Goal: Transaction & Acquisition: Purchase product/service

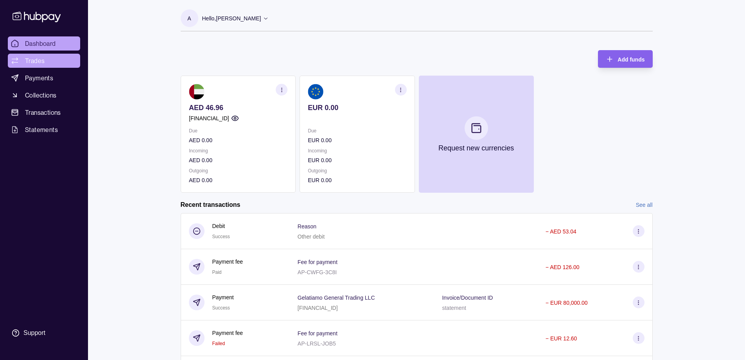
drag, startPoint x: 39, startPoint y: 60, endPoint x: 44, endPoint y: 59, distance: 4.7
click at [39, 59] on span "Trades" at bounding box center [35, 60] width 20 height 9
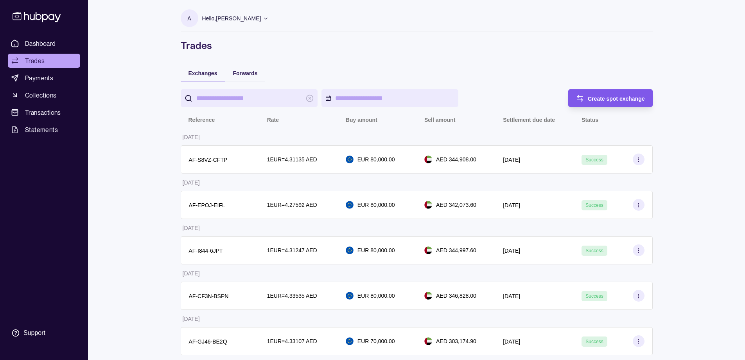
click at [622, 95] on span "Create spot exchange" at bounding box center [616, 98] width 57 height 6
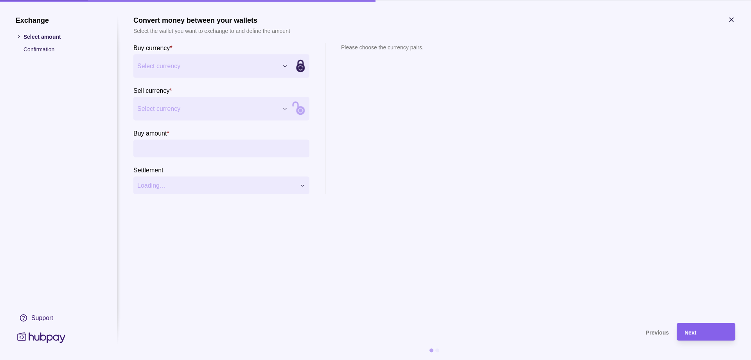
click at [207, 114] on button "Select currency" at bounding box center [212, 108] width 158 height 23
drag, startPoint x: 186, startPoint y: 135, endPoint x: 214, endPoint y: 135, distance: 27.8
click at [211, 151] on input "Buy amount *" at bounding box center [229, 148] width 153 height 18
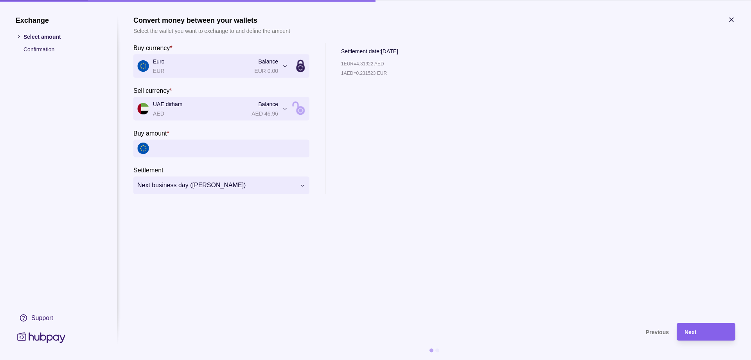
click at [347, 103] on div "1 EUR = 4.31922 AED 1 AED = 0.231523 EUR" at bounding box center [369, 126] width 57 height 135
drag, startPoint x: 388, startPoint y: 63, endPoint x: 341, endPoint y: 64, distance: 47.4
click at [341, 64] on div "1 EUR = 4.31922 AED" at bounding box center [369, 63] width 57 height 9
copy p "1 EUR = 4.31922 AED"
click at [731, 20] on icon "button" at bounding box center [732, 20] width 8 height 8
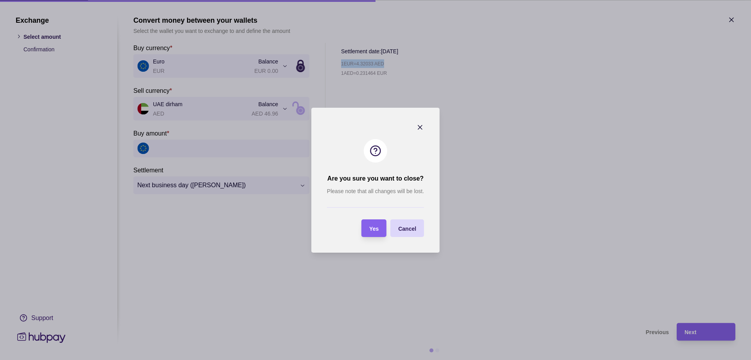
click at [420, 125] on icon "button" at bounding box center [420, 127] width 8 height 8
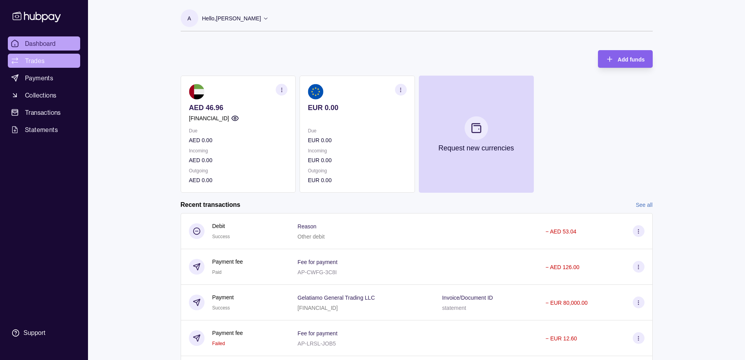
drag, startPoint x: 34, startPoint y: 59, endPoint x: 50, endPoint y: 58, distance: 15.7
click at [34, 59] on span "Trades" at bounding box center [35, 60] width 20 height 9
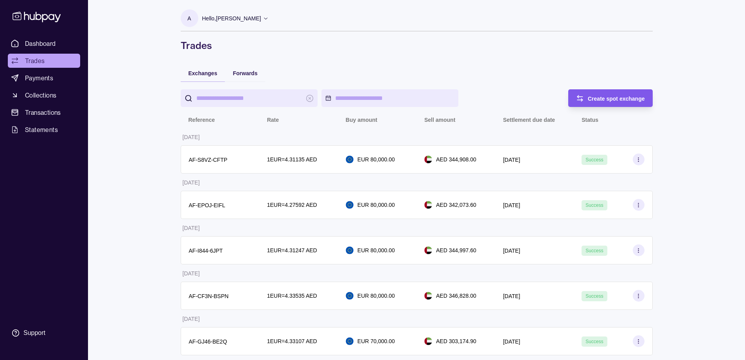
click at [621, 98] on span "Create spot exchange" at bounding box center [616, 98] width 57 height 6
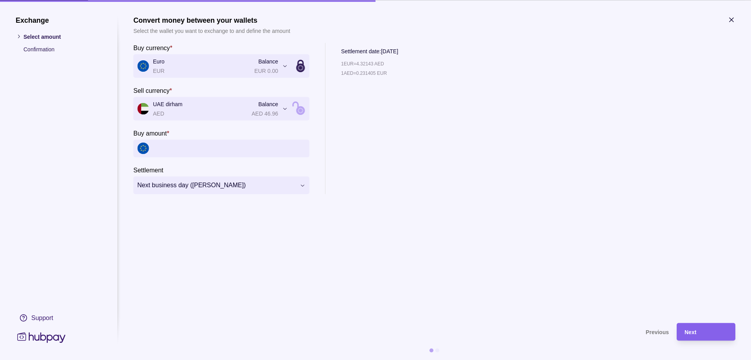
click at [227, 152] on input "Buy amount *" at bounding box center [229, 148] width 153 height 18
click at [237, 155] on input "Buy amount *" at bounding box center [229, 148] width 153 height 18
type input "******"
click at [238, 246] on section "**********" at bounding box center [434, 165] width 602 height 299
click at [693, 327] on div "Next" at bounding box center [706, 331] width 43 height 9
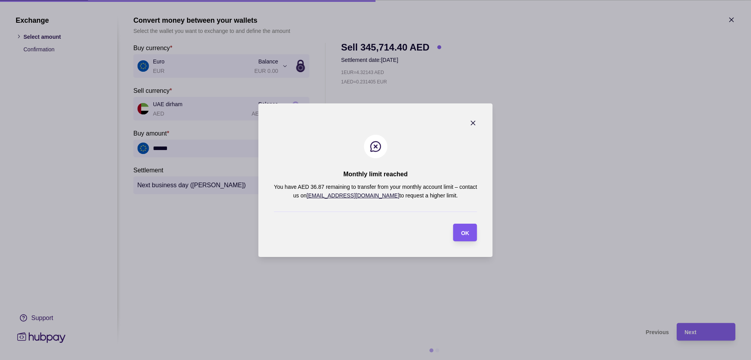
click at [463, 230] on span "OK" at bounding box center [465, 232] width 8 height 6
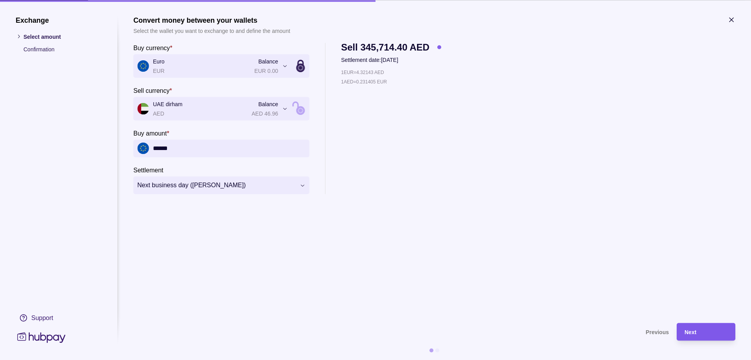
click at [707, 332] on div "Next" at bounding box center [706, 331] width 43 height 9
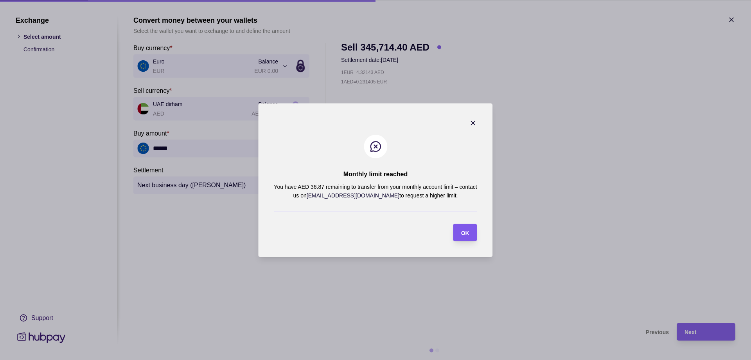
click at [464, 233] on span "OK" at bounding box center [465, 232] width 8 height 6
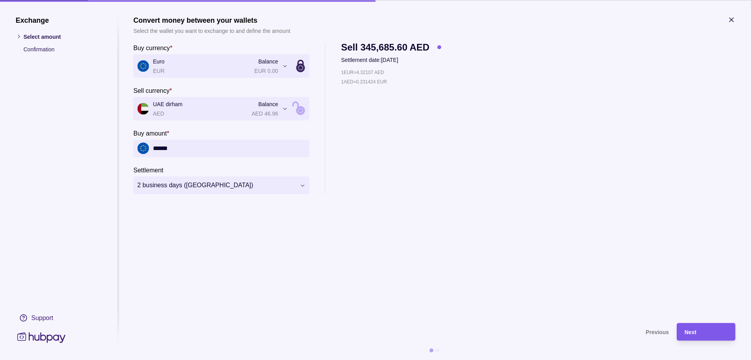
click at [696, 331] on span "Next" at bounding box center [691, 332] width 12 height 6
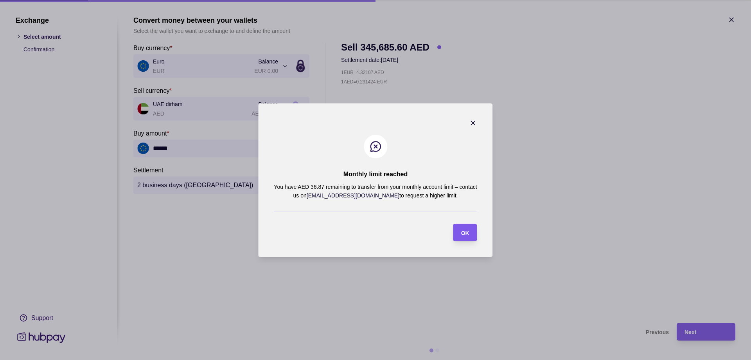
click at [466, 239] on div "OK" at bounding box center [460, 232] width 20 height 18
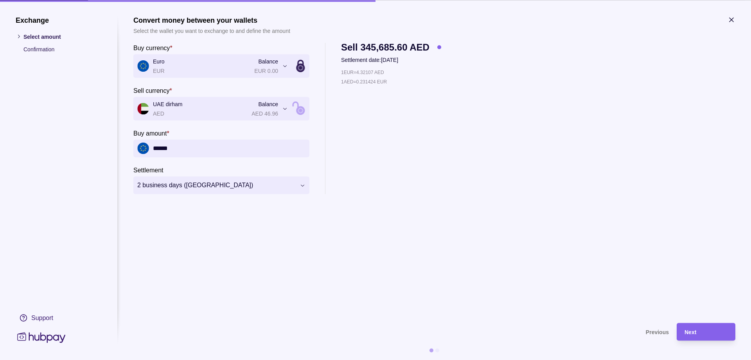
click at [439, 47] on span at bounding box center [439, 47] width 4 height 4
click at [708, 331] on div "Next" at bounding box center [706, 331] width 43 height 9
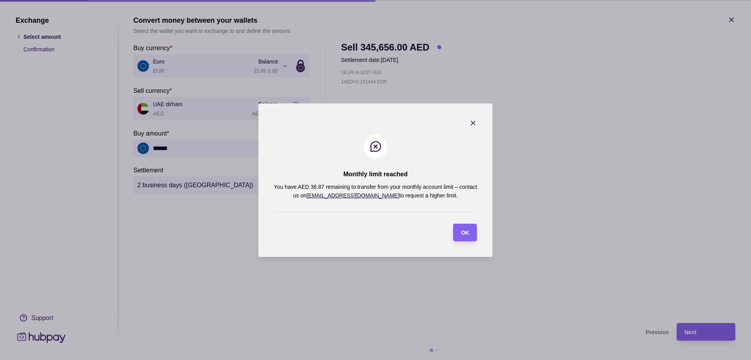
drag, startPoint x: 439, startPoint y: 197, endPoint x: 268, endPoint y: 158, distance: 175.3
click at [268, 158] on section "Monthly limit reached You have AED 36.87 remaining to transfer from your monthl…" at bounding box center [375, 179] width 234 height 153
copy p "You have AED 36.87 remaining to transfer from your monthly account limit – cont…"
click at [379, 234] on section "Monthly limit reached You have AED 36.87 remaining to transfer from your monthl…" at bounding box center [375, 179] width 234 height 153
drag, startPoint x: 326, startPoint y: 188, endPoint x: 334, endPoint y: 186, distance: 8.1
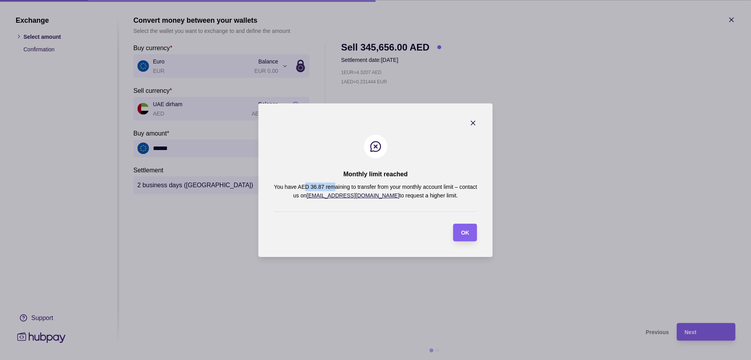
click at [334, 186] on p "You have AED 36.87 remaining to transfer from your monthly account limit – cont…" at bounding box center [375, 190] width 203 height 17
click at [327, 217] on div at bounding box center [375, 211] width 203 height 16
drag, startPoint x: 312, startPoint y: 186, endPoint x: 329, endPoint y: 186, distance: 16.4
click at [329, 186] on p "You have AED 36.87 remaining to transfer from your monthly account limit – cont…" at bounding box center [375, 190] width 203 height 17
drag, startPoint x: 314, startPoint y: 216, endPoint x: 317, endPoint y: 225, distance: 9.4
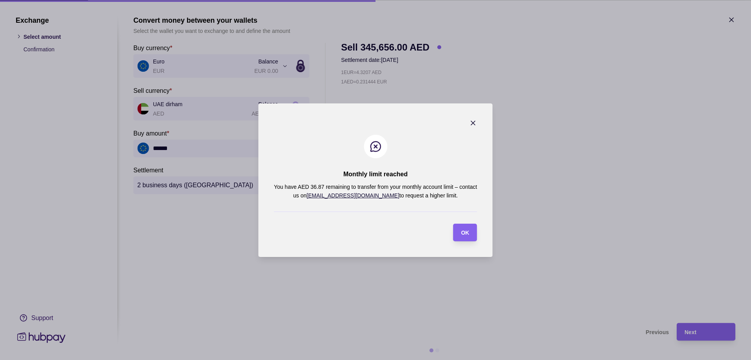
click at [315, 216] on div at bounding box center [375, 211] width 203 height 16
click at [466, 236] on span "OK" at bounding box center [465, 232] width 8 height 6
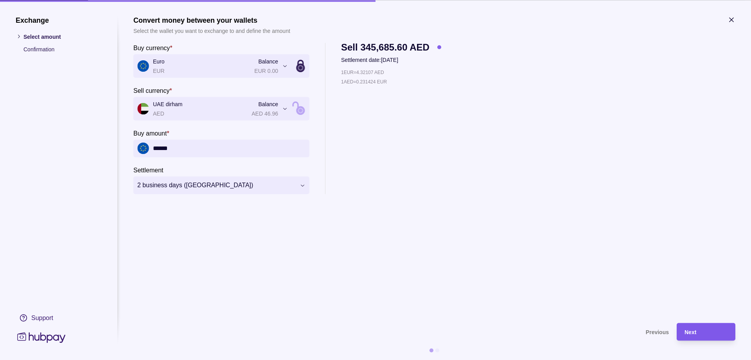
click at [709, 331] on div "Next" at bounding box center [706, 331] width 43 height 9
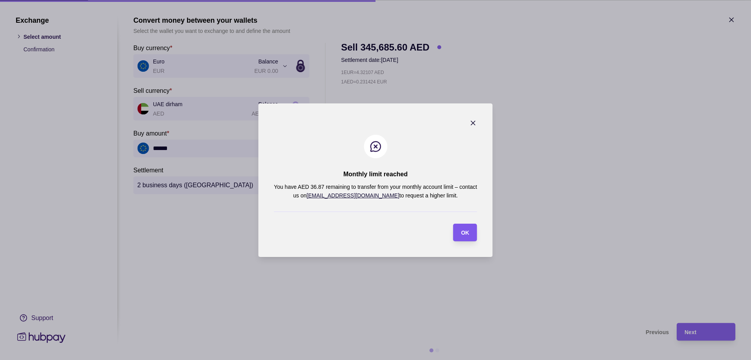
click at [471, 228] on section "OK" at bounding box center [465, 232] width 24 height 18
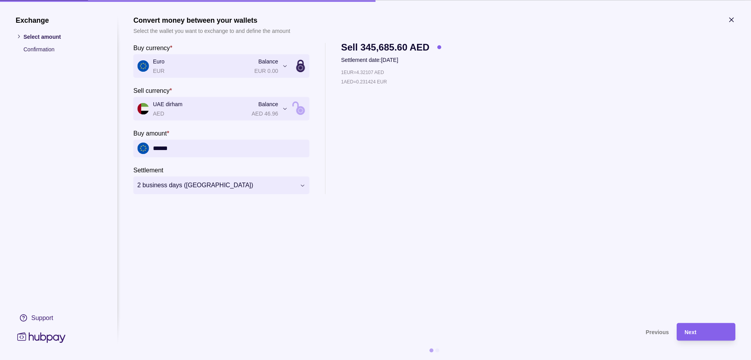
click at [166, 154] on input "******" at bounding box center [229, 148] width 153 height 18
click at [531, 187] on div "**********" at bounding box center [434, 118] width 602 height 151
click at [155, 147] on input "******" at bounding box center [229, 148] width 153 height 18
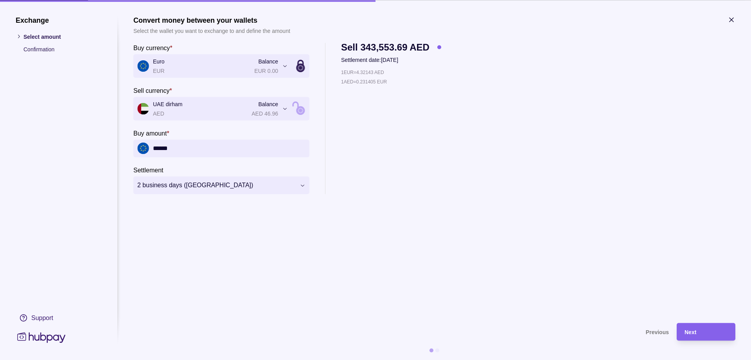
click at [214, 152] on input "******" at bounding box center [229, 148] width 153 height 18
click at [365, 265] on section "**********" at bounding box center [434, 165] width 602 height 299
click at [178, 150] on input "**********" at bounding box center [229, 148] width 153 height 18
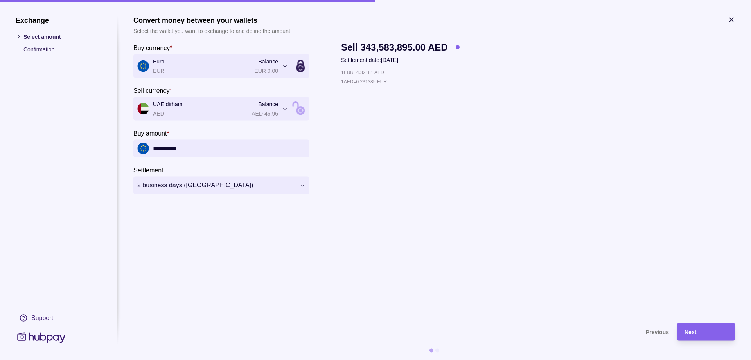
click at [178, 150] on input "**********" at bounding box center [229, 148] width 153 height 18
click at [573, 211] on section "**********" at bounding box center [434, 165] width 602 height 299
click at [707, 327] on div "Next" at bounding box center [706, 331] width 43 height 9
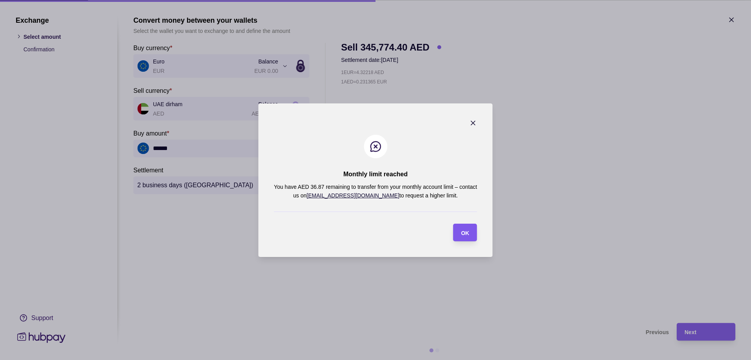
drag, startPoint x: 470, startPoint y: 233, endPoint x: 384, endPoint y: 223, distance: 86.7
click at [469, 233] on section "OK" at bounding box center [465, 232] width 24 height 18
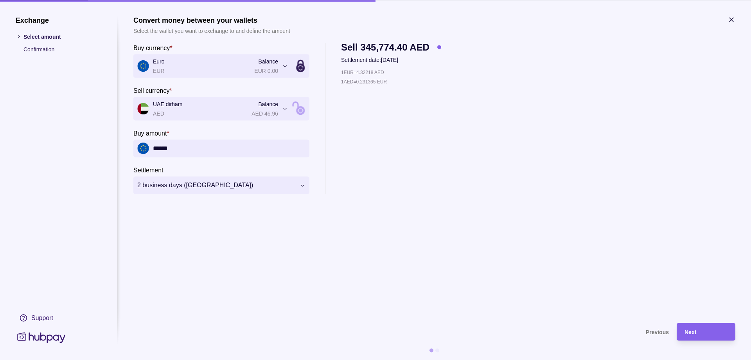
click at [184, 151] on input "******" at bounding box center [229, 148] width 153 height 18
click at [185, 151] on input "******" at bounding box center [229, 148] width 153 height 18
click at [388, 173] on div "1 EUR = 4.32218 AED 1 AED = 0.231365 EUR" at bounding box center [391, 131] width 100 height 126
click at [288, 214] on section "**********" at bounding box center [434, 165] width 602 height 299
click at [701, 332] on div "Next" at bounding box center [706, 331] width 43 height 9
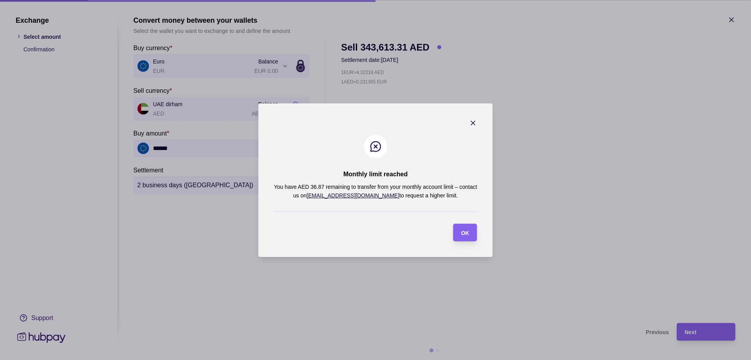
click at [474, 124] on icon "button" at bounding box center [473, 123] width 8 height 8
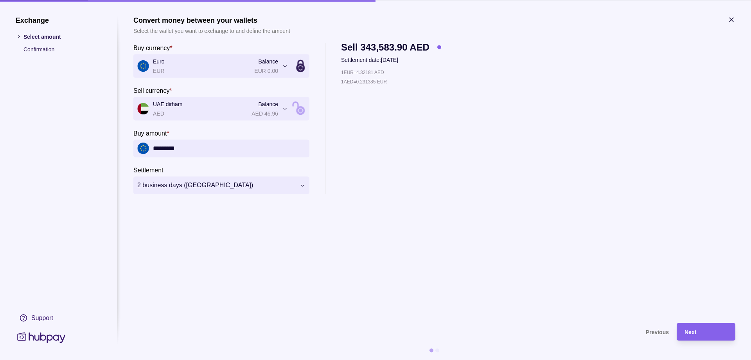
click at [210, 145] on input "*********" at bounding box center [229, 148] width 153 height 18
type input "******"
click at [335, 284] on section "**********" at bounding box center [434, 165] width 602 height 299
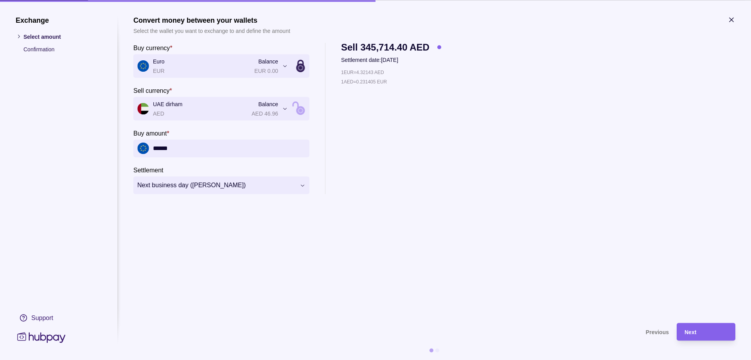
drag, startPoint x: 396, startPoint y: 223, endPoint x: 666, endPoint y: 271, distance: 274.9
click at [396, 222] on section "**********" at bounding box center [434, 165] width 602 height 299
click at [706, 333] on div "Next" at bounding box center [706, 331] width 43 height 9
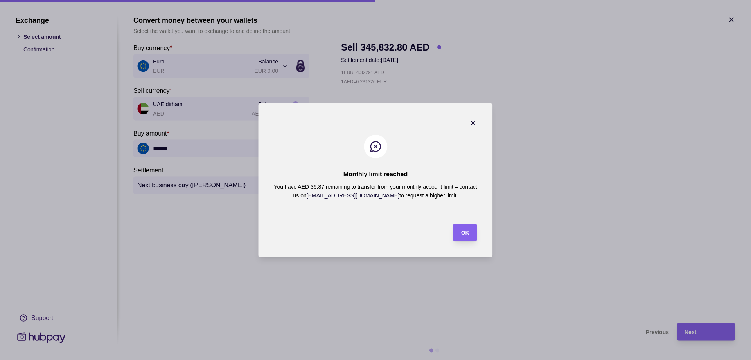
click at [473, 123] on icon "button" at bounding box center [473, 123] width 4 height 4
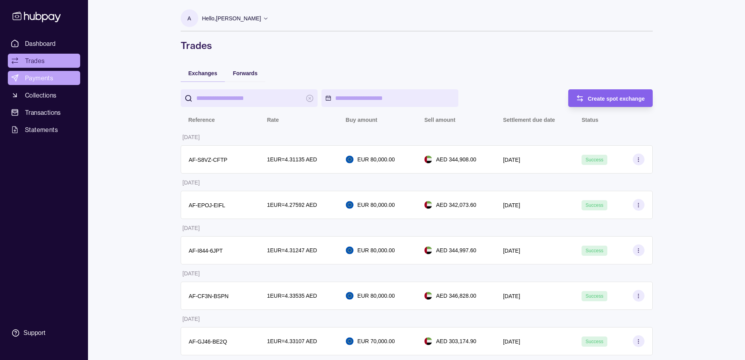
click at [40, 77] on span "Payments" at bounding box center [39, 77] width 28 height 9
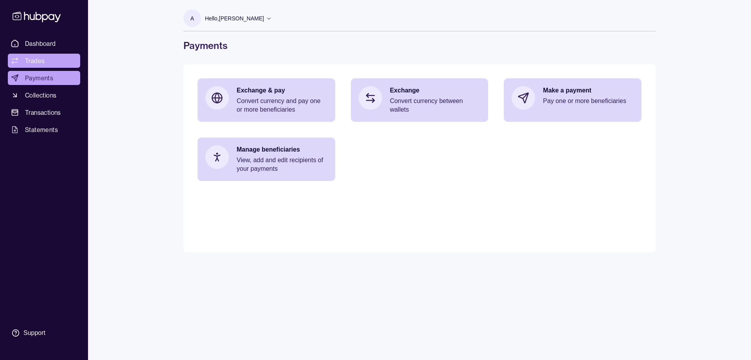
click at [41, 64] on span "Trades" at bounding box center [35, 60] width 20 height 9
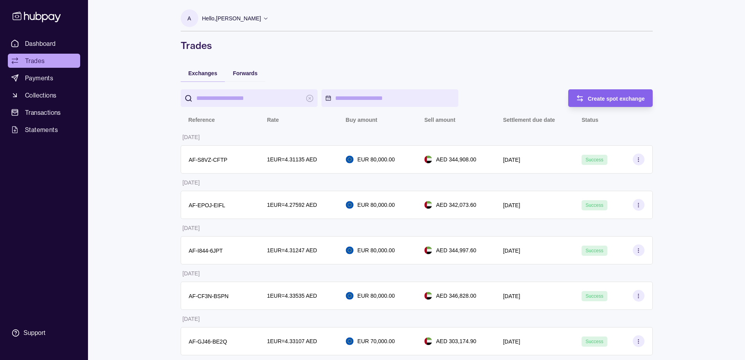
click at [455, 32] on div "A Hello, Abdala Salem Gelatiamo General Trading LLC Account Terms and condition…" at bounding box center [417, 30] width 472 height 42
click at [48, 61] on link "Trades" at bounding box center [44, 61] width 72 height 14
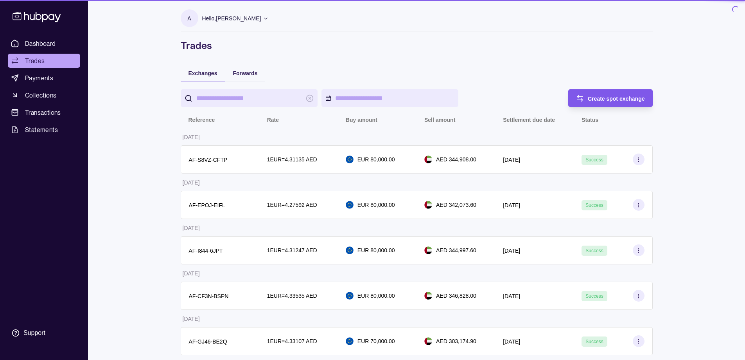
click at [600, 97] on span "Create spot exchange" at bounding box center [616, 98] width 57 height 6
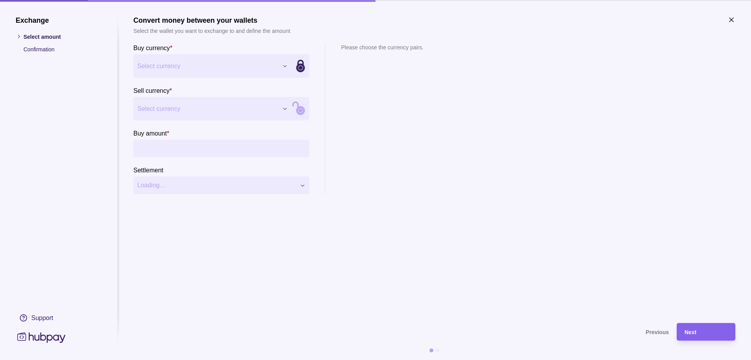
click at [187, 147] on input "Buy amount *" at bounding box center [229, 148] width 153 height 18
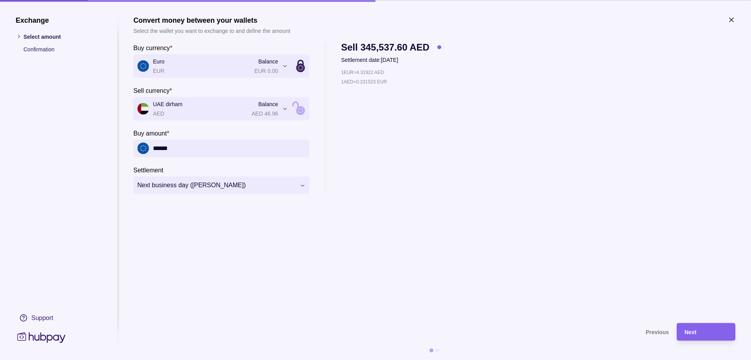
type input "******"
click at [515, 203] on section "**********" at bounding box center [434, 165] width 602 height 299
drag, startPoint x: 173, startPoint y: 240, endPoint x: 182, endPoint y: 237, distance: 10.1
click at [711, 332] on div "Next" at bounding box center [706, 331] width 43 height 9
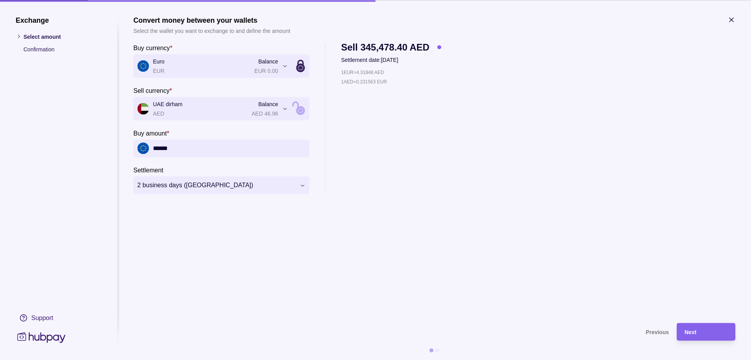
click at [701, 334] on div "Next" at bounding box center [706, 331] width 43 height 9
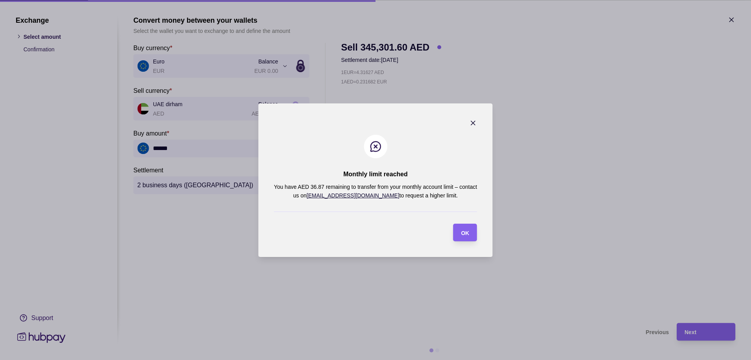
click at [472, 122] on icon "button" at bounding box center [473, 123] width 8 height 8
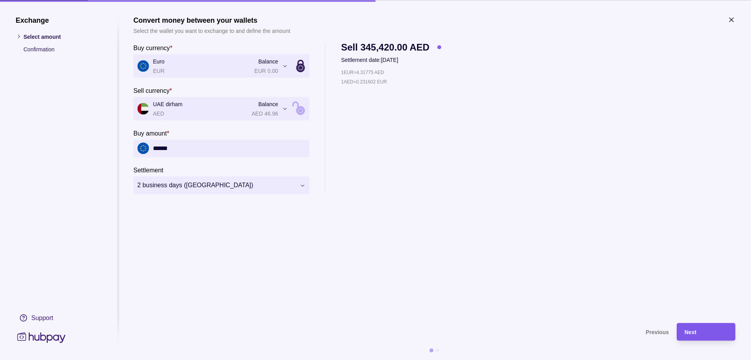
click at [696, 334] on span "Next" at bounding box center [691, 332] width 12 height 6
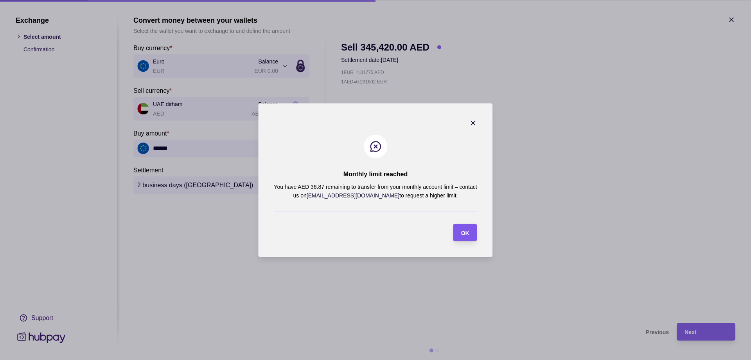
click at [467, 237] on div "OK" at bounding box center [460, 232] width 20 height 18
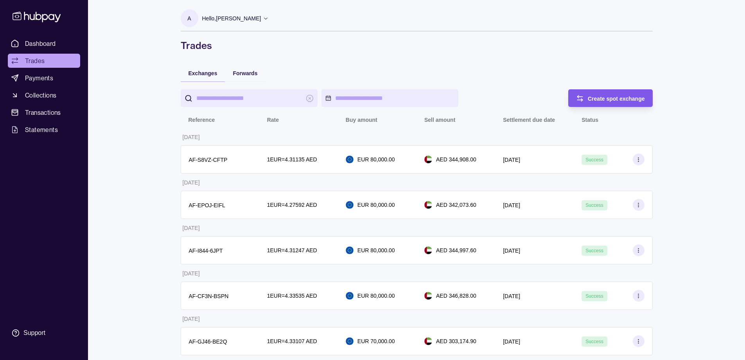
click at [611, 95] on div "Create spot exchange" at bounding box center [616, 98] width 57 height 9
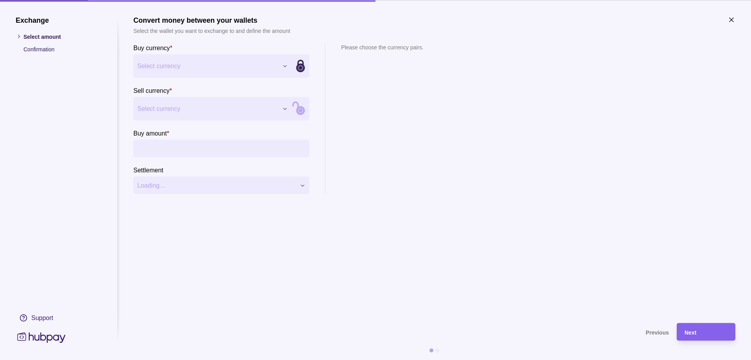
click at [190, 149] on input "Buy amount *" at bounding box center [229, 148] width 153 height 18
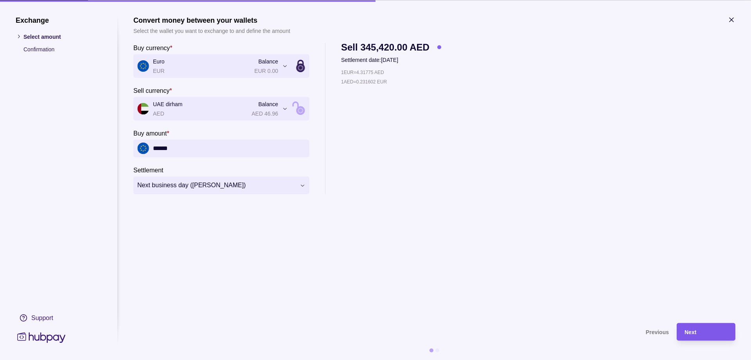
type input "******"
click at [706, 332] on div "Next" at bounding box center [706, 331] width 43 height 9
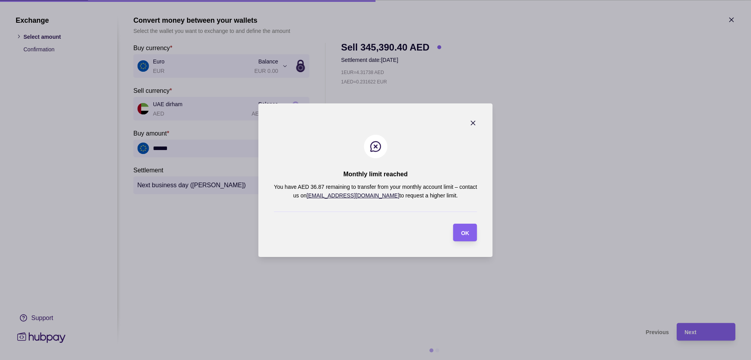
click at [473, 124] on icon "button" at bounding box center [473, 123] width 4 height 4
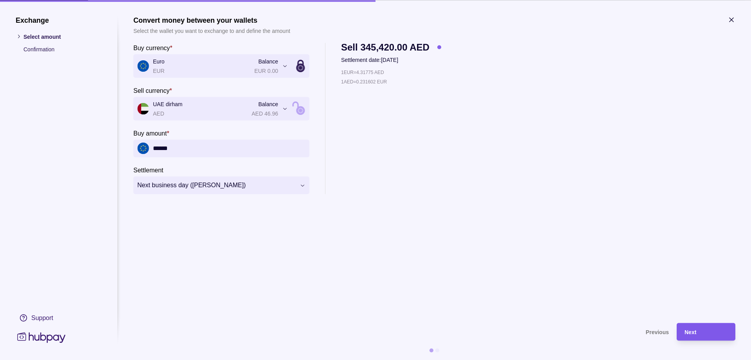
click at [712, 331] on div "Next" at bounding box center [706, 331] width 43 height 9
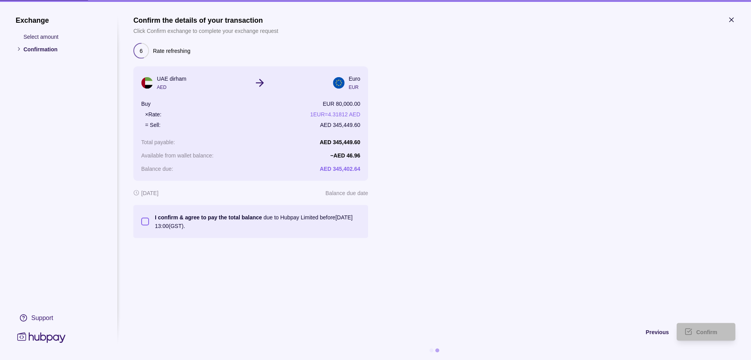
click at [146, 221] on button "I confirm & agree to pay the total balance due to Hubpay Limited before 11 Sep …" at bounding box center [145, 221] width 8 height 8
click at [703, 335] on div "Confirm" at bounding box center [711, 331] width 31 height 9
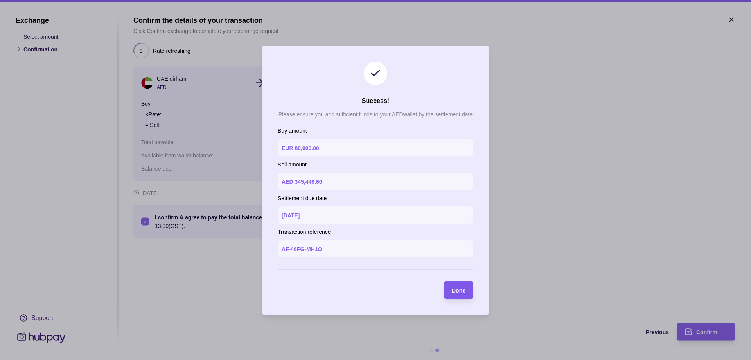
click at [462, 294] on div "Done" at bounding box center [459, 289] width 14 height 9
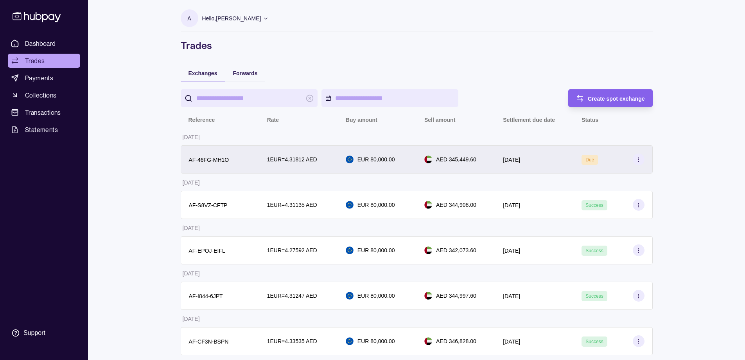
click at [637, 158] on icon at bounding box center [639, 159] width 6 height 6
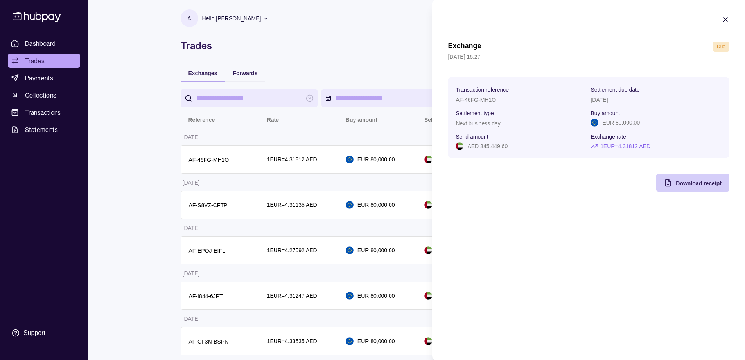
click at [687, 181] on span "Download receipt" at bounding box center [699, 183] width 46 height 6
click at [39, 77] on html "Dashboard Trades Payments Collections Transactions Statements Support A Hello, …" at bounding box center [372, 331] width 745 height 663
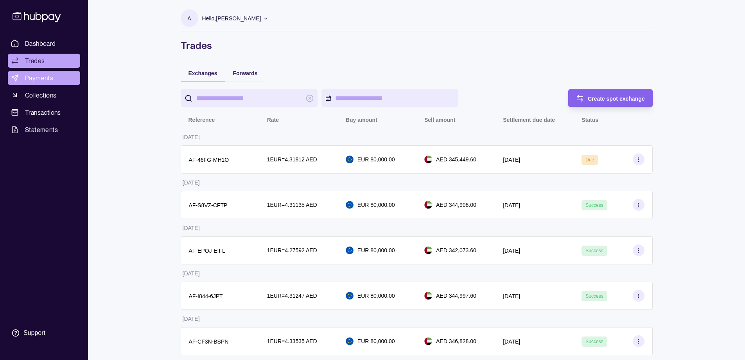
click at [35, 76] on span "Payments" at bounding box center [39, 77] width 28 height 9
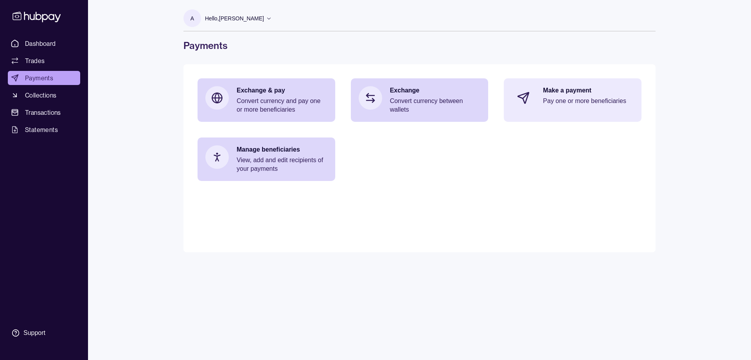
click at [576, 110] on div "Make a payment Pay one or more beneficiaries" at bounding box center [573, 97] width 138 height 39
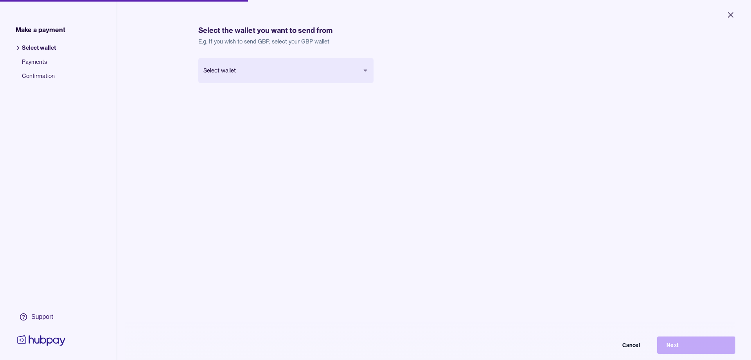
click at [353, 76] on body "Close Make a payment Select wallet Payments Confirmation Support Select the wal…" at bounding box center [375, 180] width 751 height 360
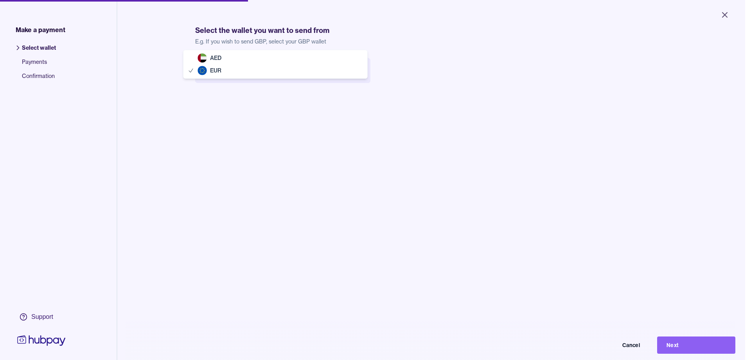
click at [354, 78] on body "Close Make a payment Select wallet Payments Confirmation Support Select the wal…" at bounding box center [372, 180] width 745 height 360
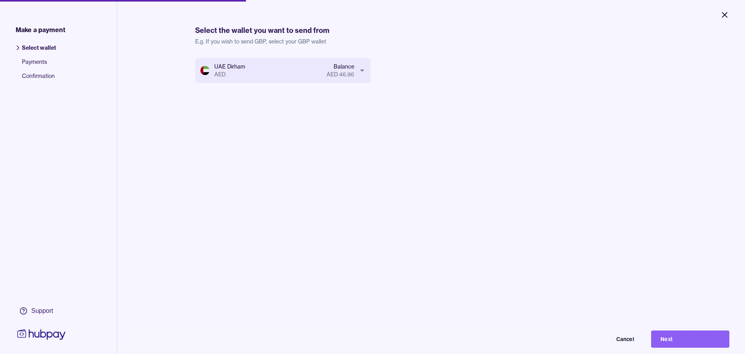
click at [722, 16] on icon "Close" at bounding box center [724, 14] width 9 height 9
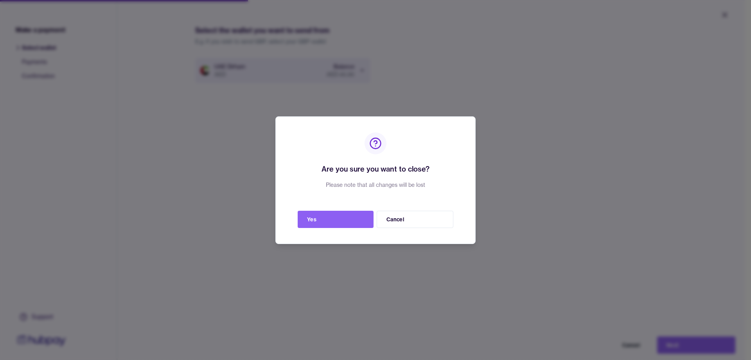
drag, startPoint x: 404, startPoint y: 215, endPoint x: 349, endPoint y: 191, distance: 60.1
click at [405, 215] on button "Cancel" at bounding box center [415, 218] width 77 height 17
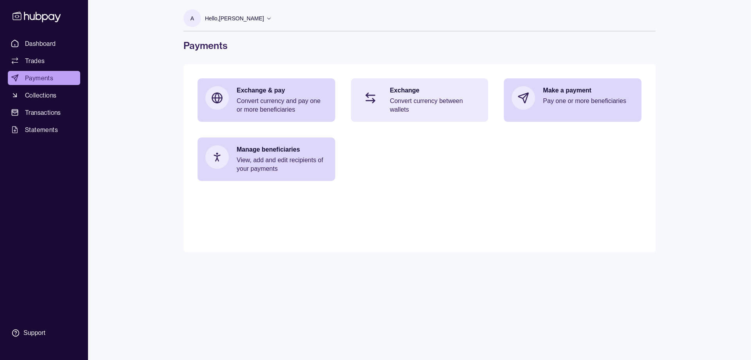
click at [426, 114] on div "Exchange Convert currency between wallets" at bounding box center [420, 99] width 138 height 43
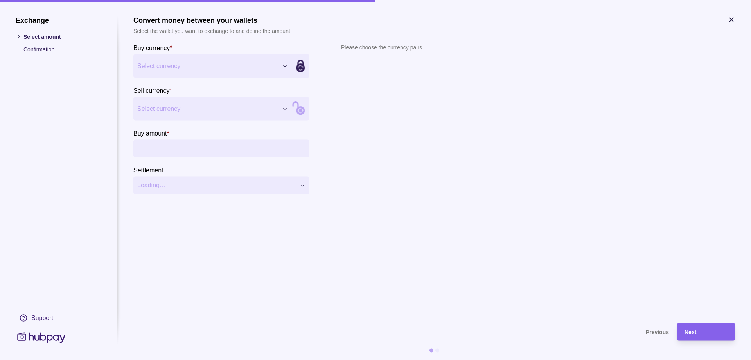
click at [196, 359] on div "Exchange Select amount Confirmation Support Convert money between your wallets …" at bounding box center [375, 360] width 751 height 0
drag, startPoint x: 172, startPoint y: 108, endPoint x: 182, endPoint y: 104, distance: 9.9
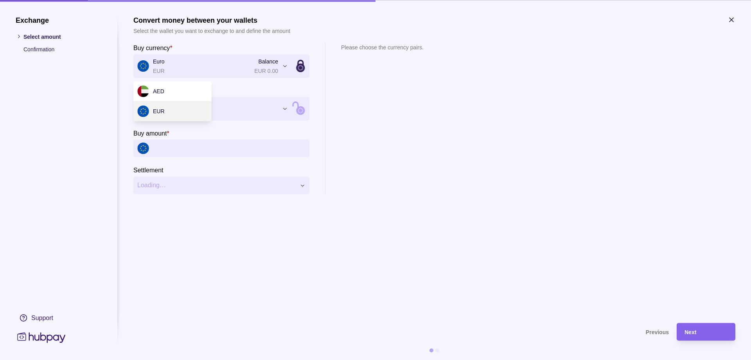
click at [245, 359] on div "Exchange Select amount Confirmation Support Convert money between your wallets …" at bounding box center [375, 360] width 751 height 0
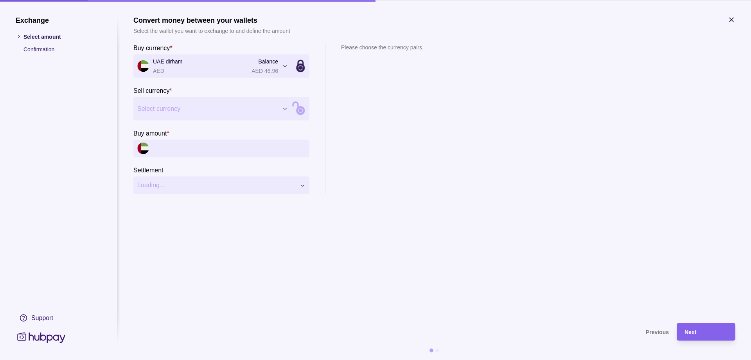
drag, startPoint x: 384, startPoint y: 115, endPoint x: 285, endPoint y: 95, distance: 101.4
click at [383, 115] on section "Please choose the currency pairs." at bounding box center [382, 118] width 83 height 151
click at [734, 22] on icon "button" at bounding box center [732, 20] width 8 height 8
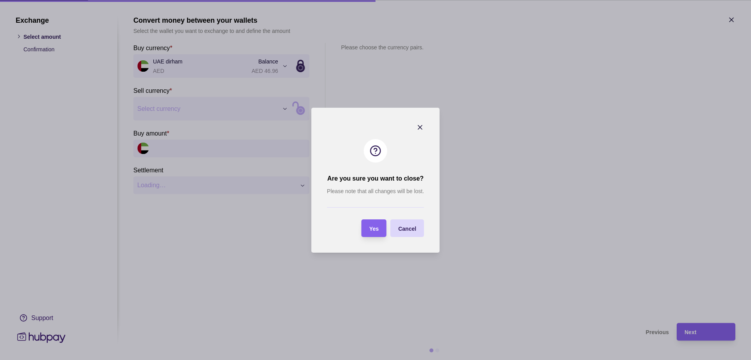
click at [379, 231] on section "Yes" at bounding box center [373, 228] width 25 height 18
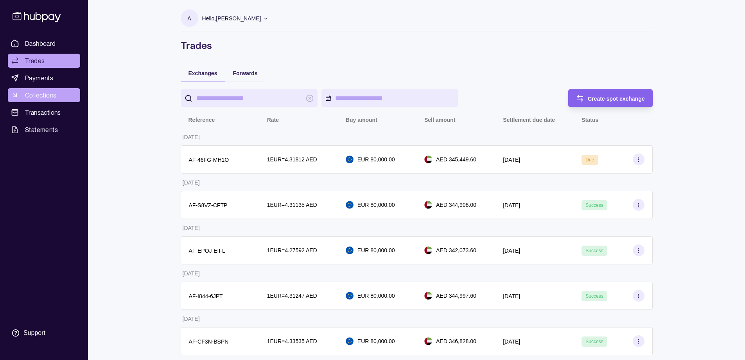
click at [61, 94] on link "Collections" at bounding box center [44, 95] width 72 height 14
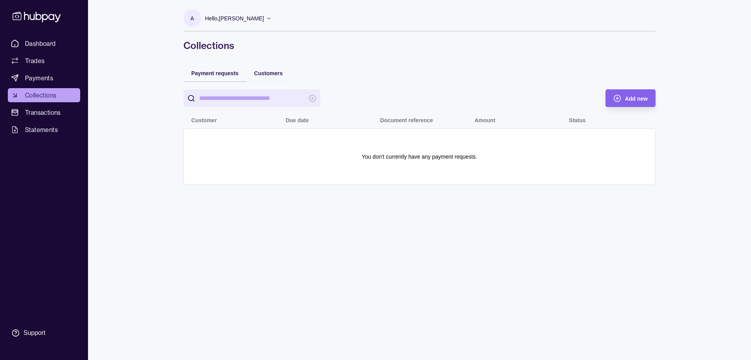
click at [271, 101] on input "search" at bounding box center [252, 98] width 106 height 18
click at [265, 69] on div "Customers" at bounding box center [268, 72] width 29 height 9
click at [211, 71] on span "Payment requests" at bounding box center [214, 73] width 47 height 6
click at [30, 59] on span "Trades" at bounding box center [35, 60] width 20 height 9
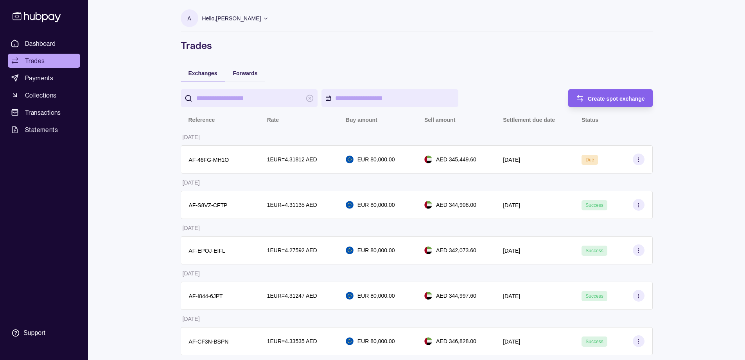
click at [484, 46] on h1 "Trades" at bounding box center [417, 45] width 472 height 13
click at [41, 42] on span "Dashboard" at bounding box center [40, 43] width 31 height 9
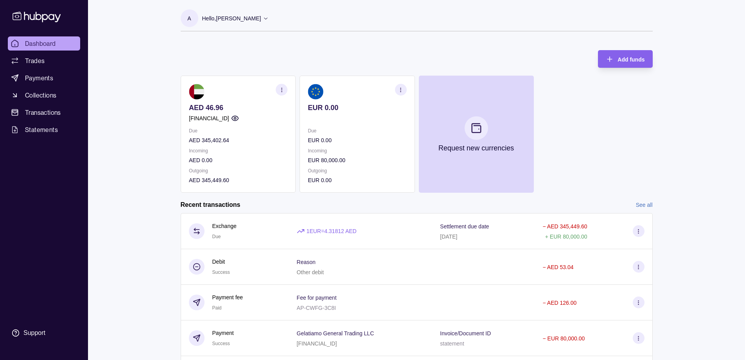
click at [354, 148] on p "Incoming" at bounding box center [357, 150] width 99 height 9
click at [399, 92] on icon "button" at bounding box center [401, 90] width 6 height 6
click at [354, 88] on link "View transactions" at bounding box center [343, 89] width 43 height 9
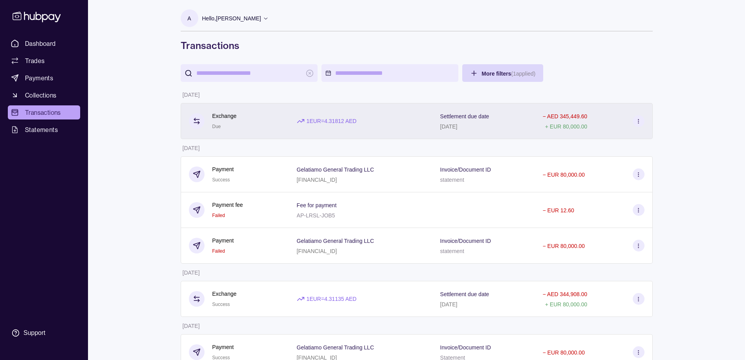
click at [637, 121] on icon at bounding box center [639, 121] width 6 height 6
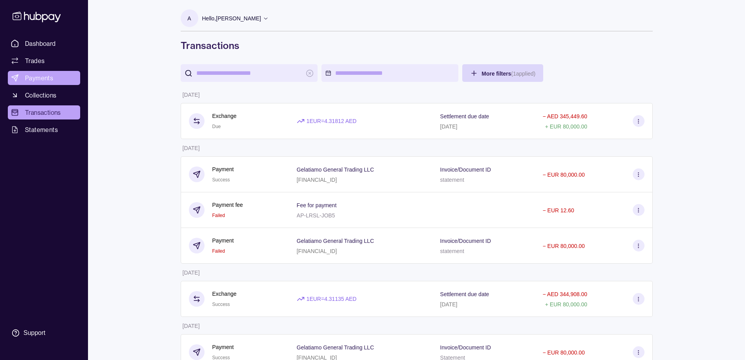
click at [40, 76] on span "Payments" at bounding box center [39, 77] width 28 height 9
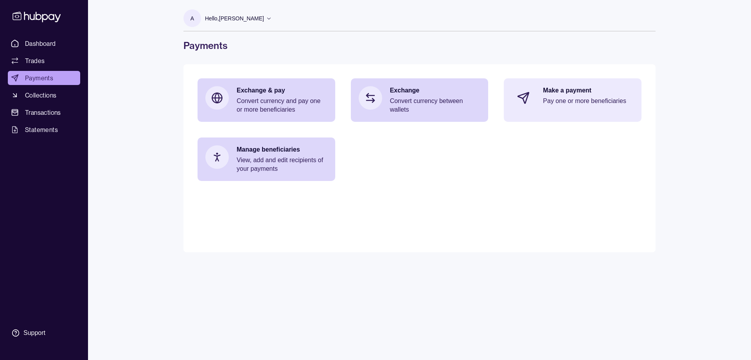
click at [580, 100] on p "Pay one or more beneficiaries" at bounding box center [588, 101] width 91 height 9
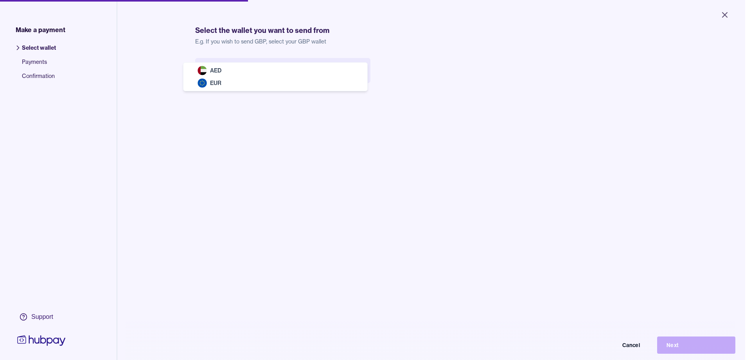
click at [264, 73] on body "Close Make a payment Select wallet Payments Confirmation Support Select the wal…" at bounding box center [372, 180] width 745 height 360
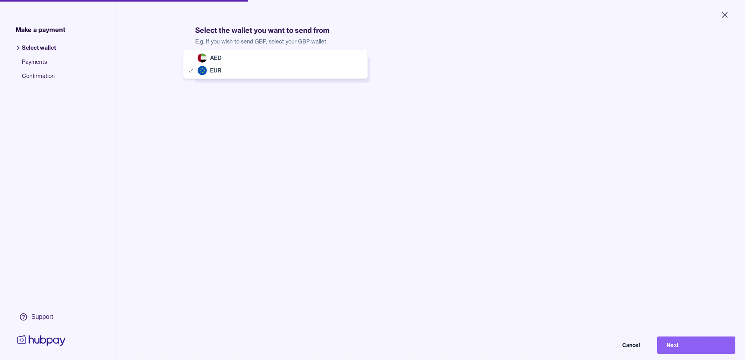
click at [286, 76] on body "Close Make a payment Select wallet Payments Confirmation Support Select the wal…" at bounding box center [372, 180] width 745 height 360
click at [300, 72] on body "Close Make a payment Select wallet Payments Confirmation Support Select the wal…" at bounding box center [372, 180] width 745 height 360
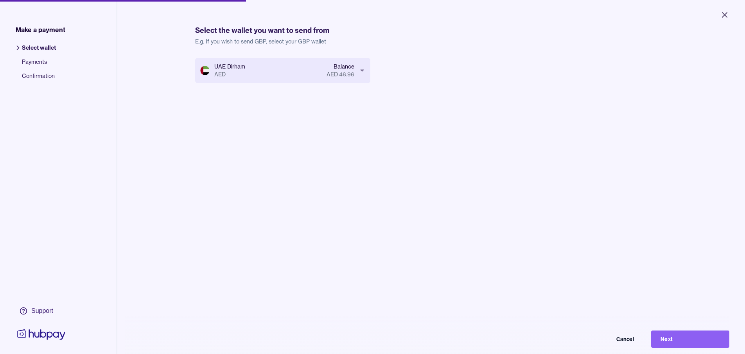
click at [318, 126] on div "UAE Dirham AED Balance AED 46.96 Cancel Next" at bounding box center [431, 235] width 472 height 354
click at [674, 342] on button "Next" at bounding box center [690, 338] width 78 height 17
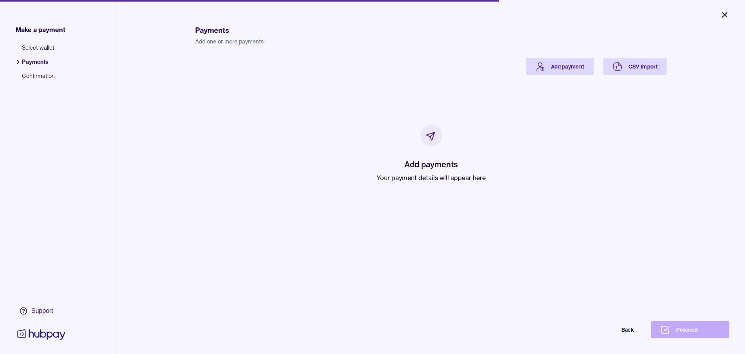
click at [728, 14] on icon "Close" at bounding box center [724, 14] width 9 height 9
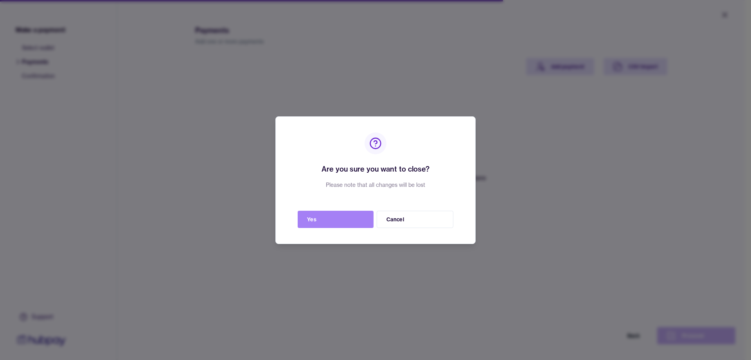
click at [338, 225] on button "Yes" at bounding box center [336, 218] width 76 height 17
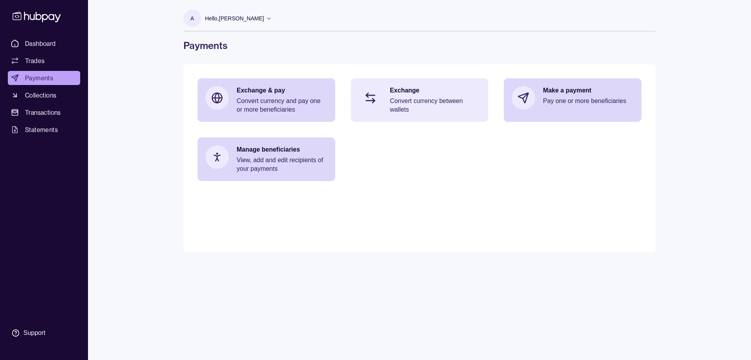
click at [423, 108] on p "Convert currency between wallets" at bounding box center [435, 105] width 91 height 17
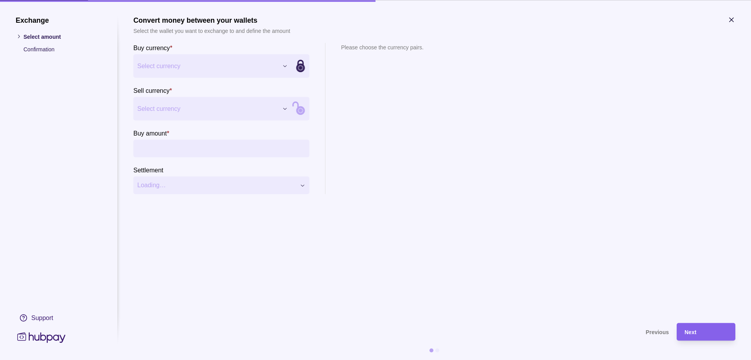
click at [211, 359] on div "Exchange Select amount Confirmation Support Convert money between your wallets …" at bounding box center [375, 360] width 751 height 0
click at [225, 359] on div "Exchange Select amount Confirmation Support Convert money between your wallets …" at bounding box center [375, 360] width 751 height 0
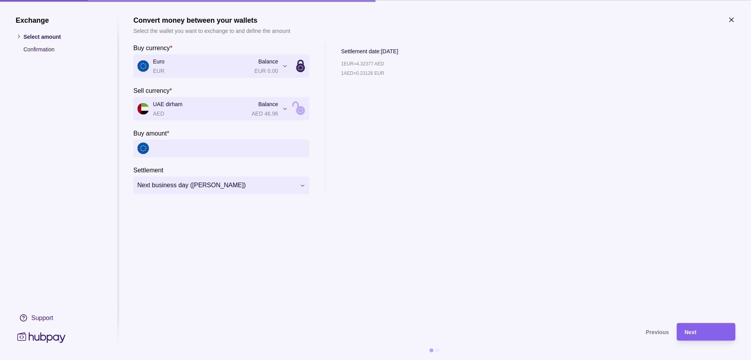
click at [241, 146] on input "Buy amount *" at bounding box center [229, 148] width 153 height 18
click at [731, 20] on icon "button" at bounding box center [732, 20] width 8 height 8
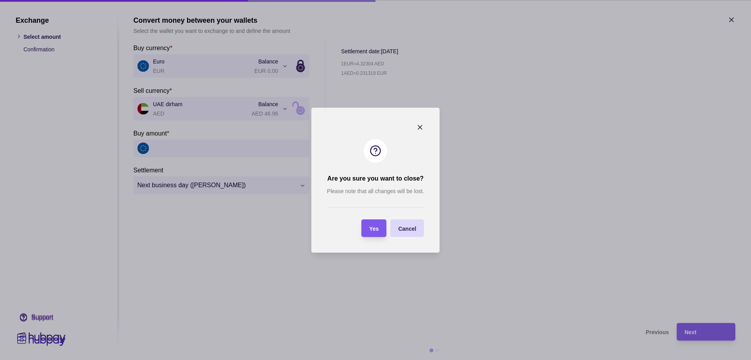
click at [372, 232] on div "Yes" at bounding box center [368, 228] width 21 height 18
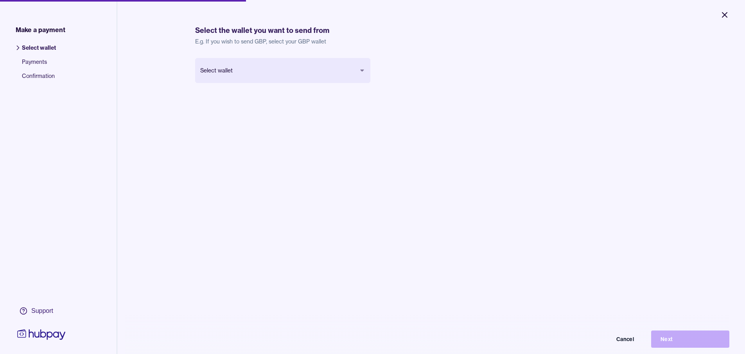
click at [725, 16] on icon "Close" at bounding box center [724, 14] width 9 height 9
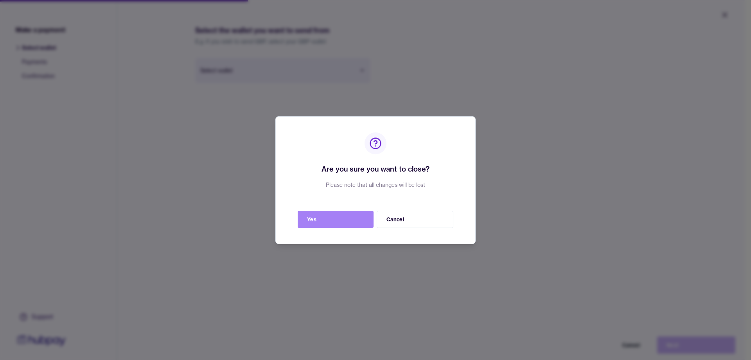
click at [351, 218] on button "Yes" at bounding box center [336, 218] width 76 height 17
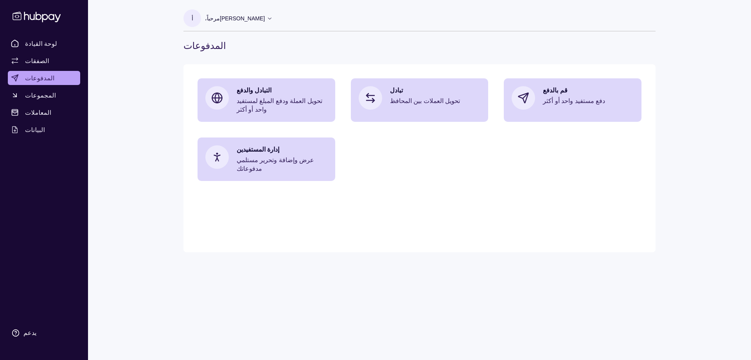
click at [557, 176] on section "التبادل والدفع تحويل العملة ودفع المبلغ لمستفيد واحد أو أكثر تبادل تحويل العملا…" at bounding box center [420, 129] width 444 height 103
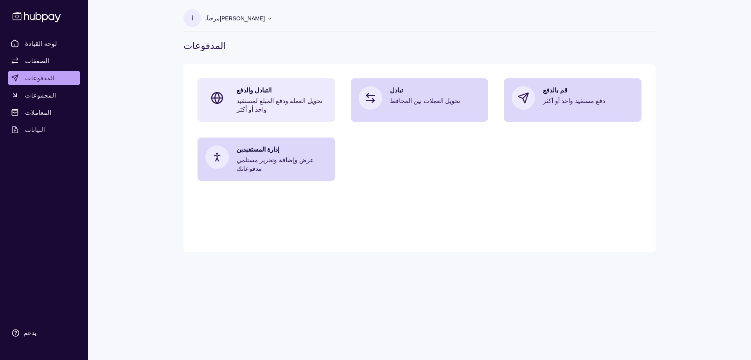
click at [302, 108] on p "تحويل العملة ودفع المبلغ لمستفيد واحد أو أكثر" at bounding box center [282, 105] width 91 height 17
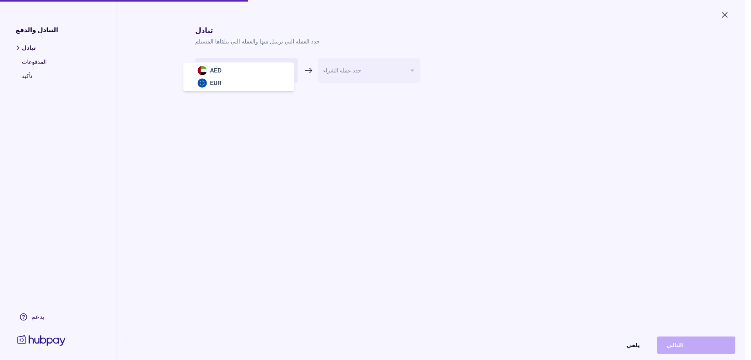
click at [282, 73] on body "يغلق التبادل والدفع تبادل المدفوعات تأكيد يدعم تبادل حدد العملة التي ترسل منها …" at bounding box center [372, 180] width 745 height 360
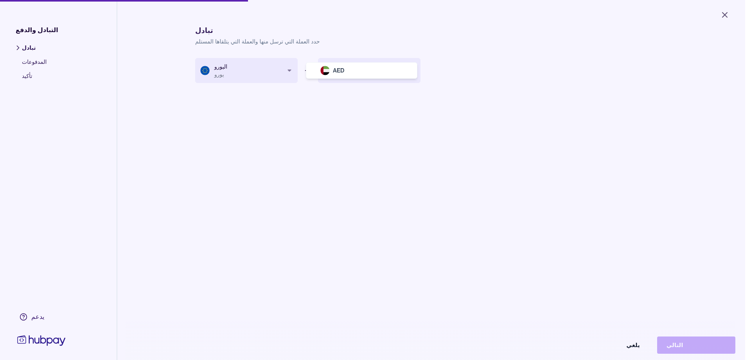
click at [389, 66] on body "**********" at bounding box center [372, 180] width 745 height 360
click at [363, 109] on html "**********" at bounding box center [375, 180] width 751 height 360
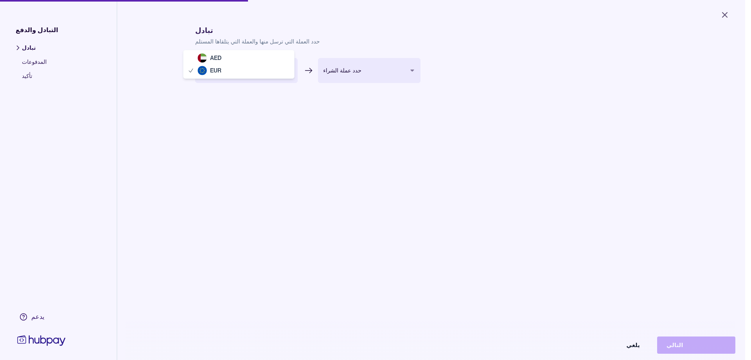
click at [275, 74] on body "يغلق التبادل والدفع تبادل المدفوعات تأكيد يدعم تبادل حدد العملة التي ترسل منها …" at bounding box center [372, 180] width 745 height 360
select select "***"
click at [392, 65] on body "**********" at bounding box center [372, 177] width 745 height 354
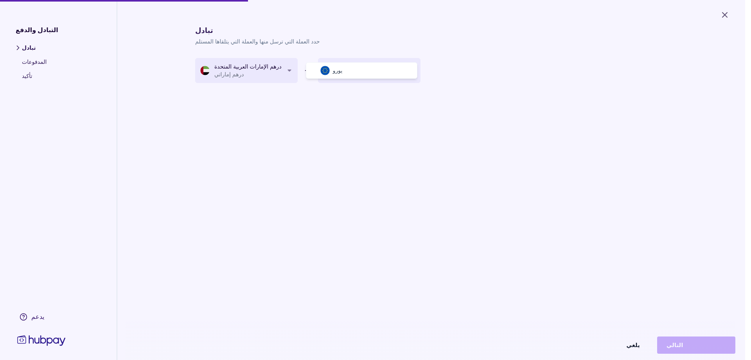
select select "***"
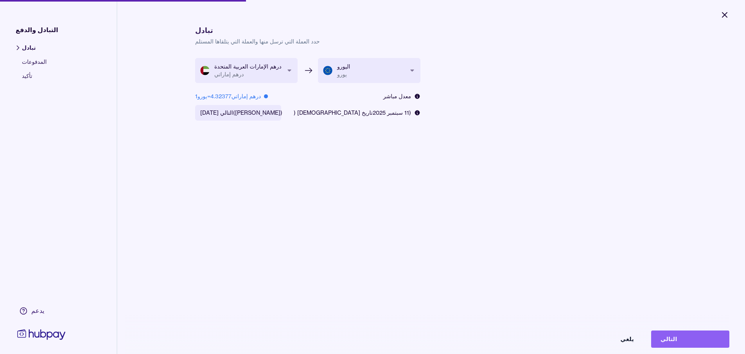
click at [728, 13] on icon "يغلق" at bounding box center [724, 14] width 9 height 9
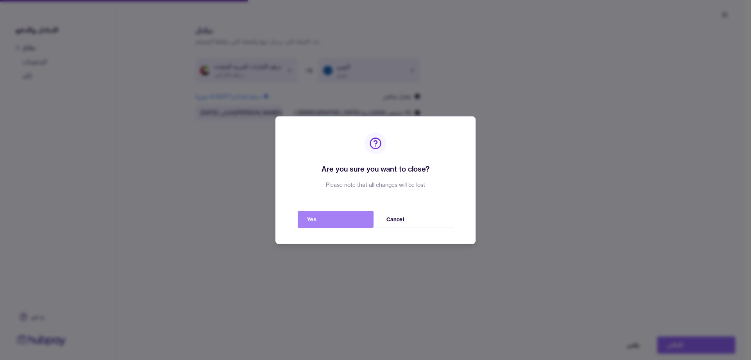
drag, startPoint x: 313, startPoint y: 218, endPoint x: 322, endPoint y: 221, distance: 9.5
click at [314, 218] on button "Yes" at bounding box center [336, 218] width 76 height 17
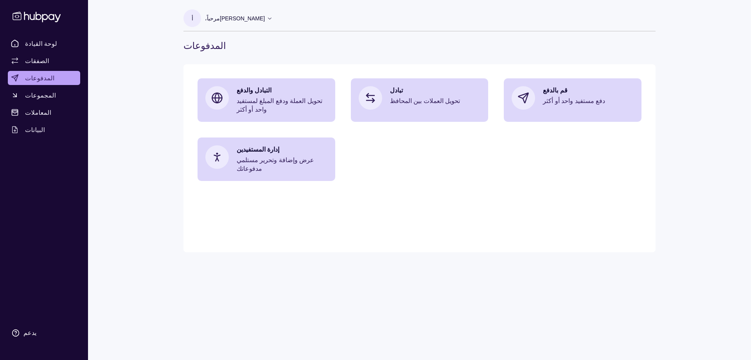
click at [317, 224] on main "التبادل والدفع تحويل العملة ودفع المبلغ لمستفيد واحد أو أكثر تبادل تحويل العملا…" at bounding box center [419, 158] width 472 height 188
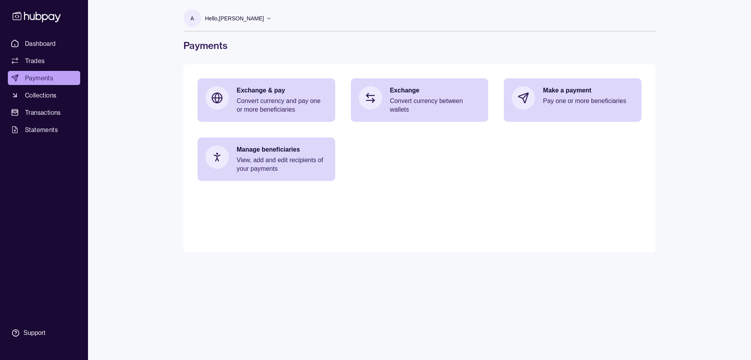
click at [459, 190] on main "Exchange & pay Convert currency and pay one or more beneficiaries Exchange Conv…" at bounding box center [419, 158] width 472 height 188
click at [45, 95] on span "Collections" at bounding box center [40, 94] width 31 height 9
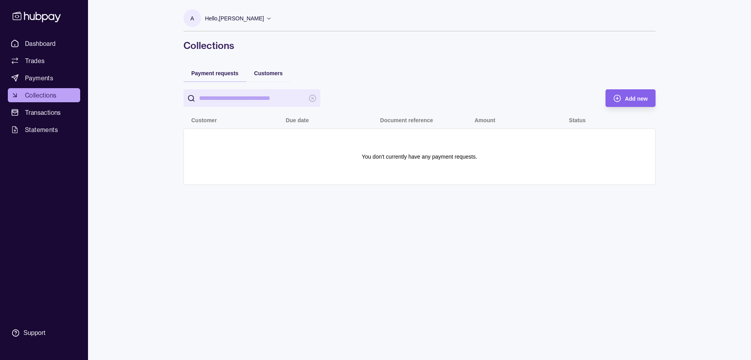
click at [275, 98] on input "search" at bounding box center [252, 98] width 106 height 18
click at [50, 112] on span "Transactions" at bounding box center [43, 112] width 36 height 9
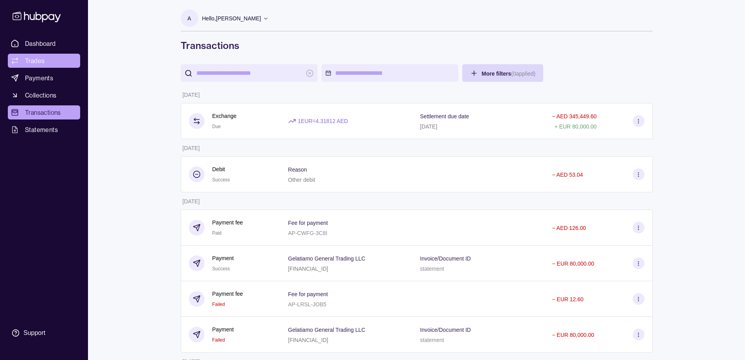
click at [31, 61] on span "Trades" at bounding box center [35, 60] width 20 height 9
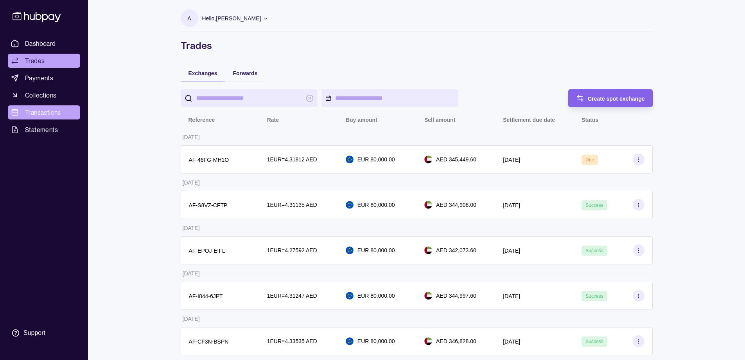
click at [41, 115] on span "Transactions" at bounding box center [43, 112] width 36 height 9
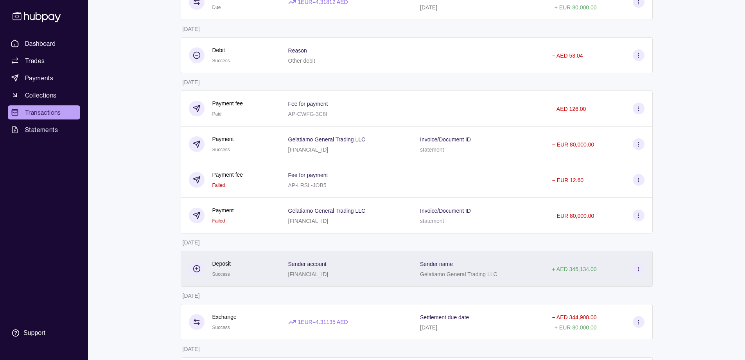
scroll to position [104, 0]
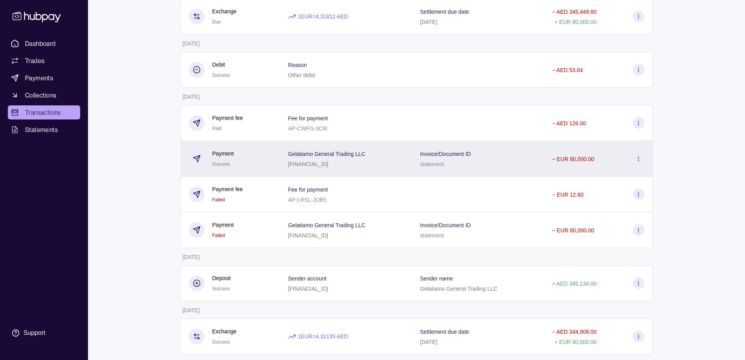
click at [263, 147] on div "Payment Success" at bounding box center [231, 159] width 100 height 36
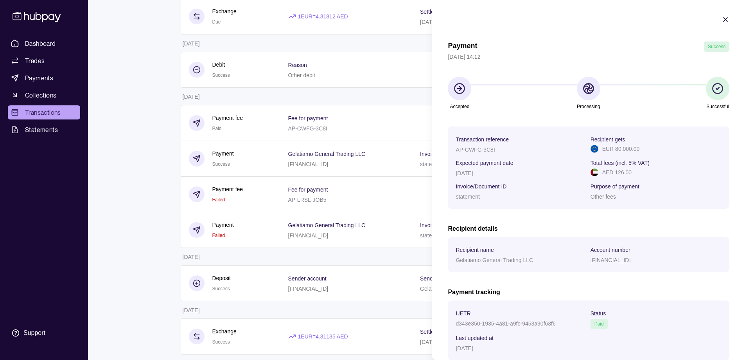
click at [720, 15] on section "Payment Success [DATE] 14:12 Accepted Processing Successful Transaction referen…" at bounding box center [588, 204] width 313 height 409
click at [724, 20] on icon "button" at bounding box center [726, 20] width 4 height 4
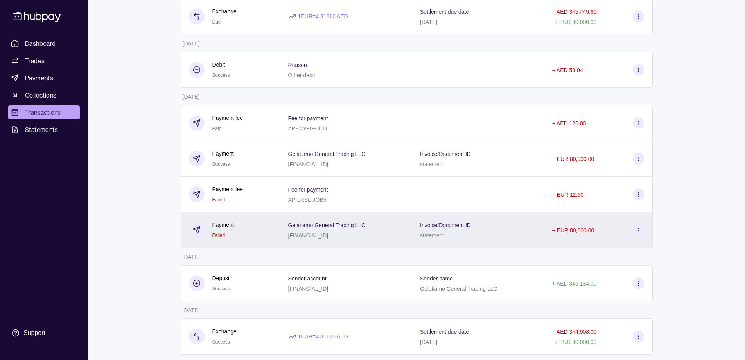
click at [389, 234] on div "Gelatiamo General Trading LLC [FINANCIAL_ID]" at bounding box center [346, 230] width 116 height 20
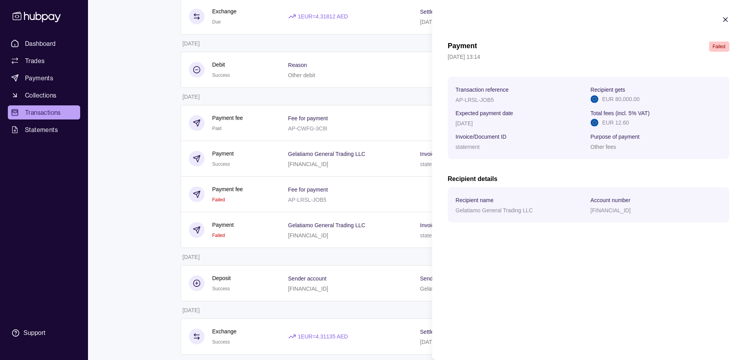
click at [723, 19] on icon "button" at bounding box center [726, 20] width 8 height 8
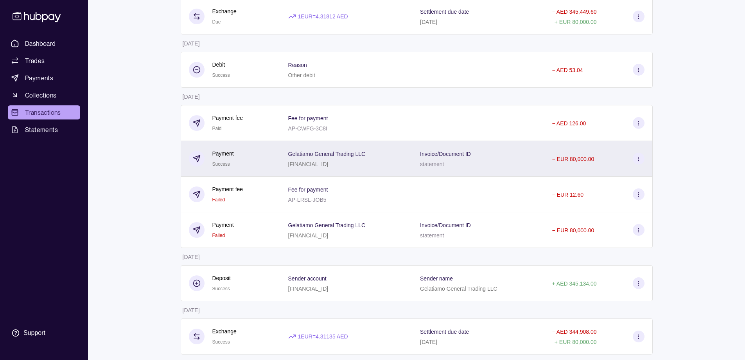
click at [394, 164] on div "Gelatiamo General Trading LLC [FINANCIAL_ID]" at bounding box center [346, 159] width 116 height 20
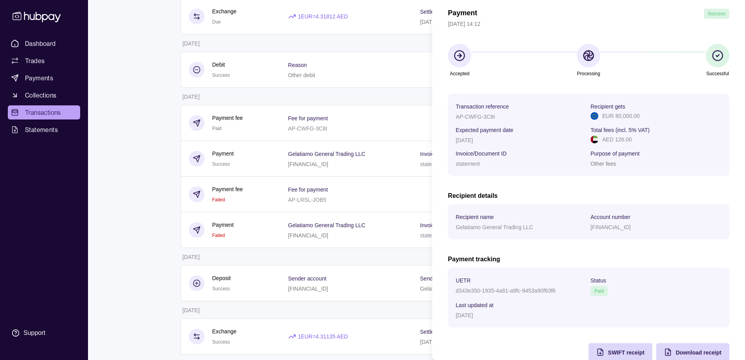
scroll to position [49, 0]
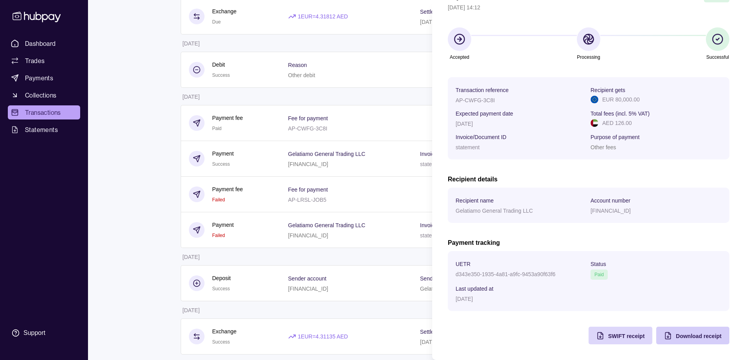
click at [691, 337] on span "Download receipt" at bounding box center [699, 336] width 46 height 6
click at [688, 321] on div "Payment Success [DATE] 14:12 Accepted Processing Successful Transaction referen…" at bounding box center [589, 168] width 282 height 352
click at [542, 340] on div "Payment Success [DATE] 14:12 Accepted Processing Successful Transaction referen…" at bounding box center [589, 168] width 282 height 352
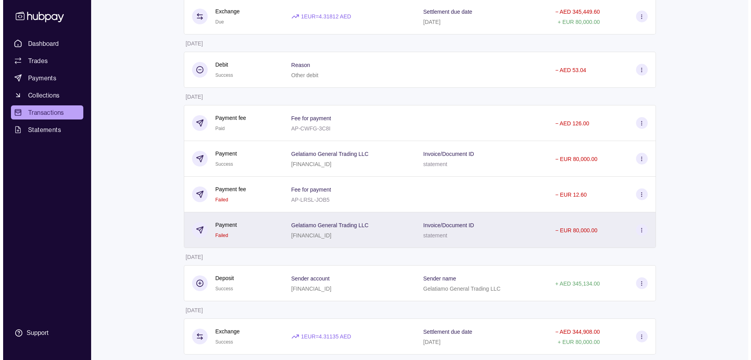
scroll to position [0, 0]
